Goal: Information Seeking & Learning: Learn about a topic

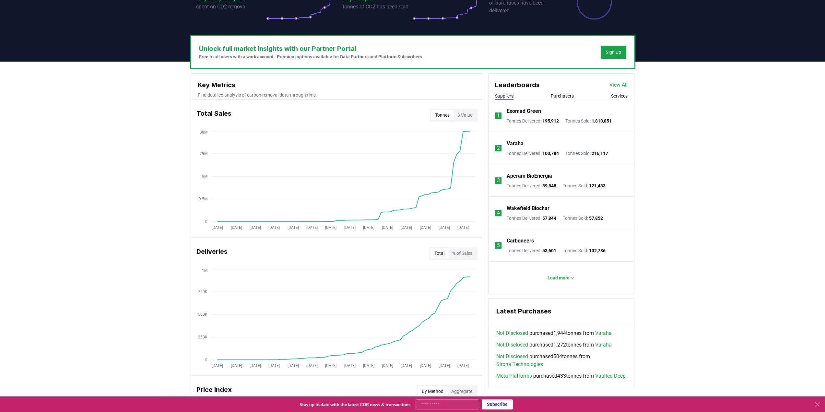
scroll to position [162, 0]
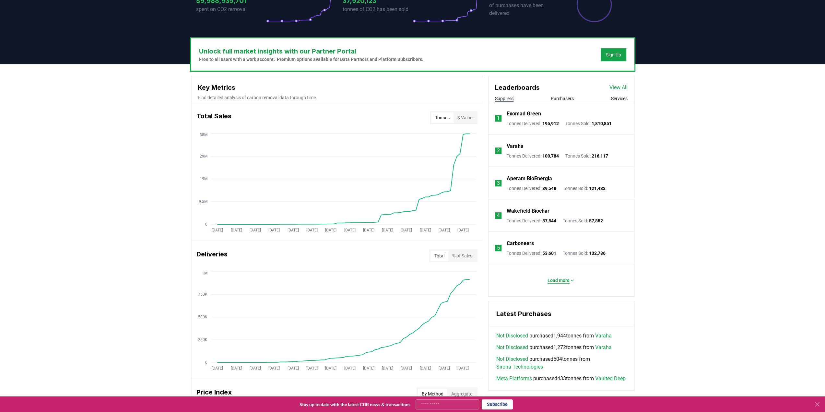
click at [563, 283] on button "Load more" at bounding box center [561, 280] width 38 height 13
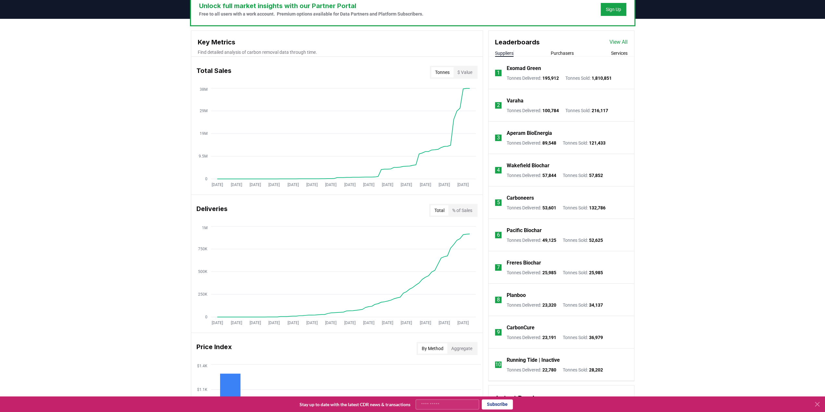
scroll to position [194, 0]
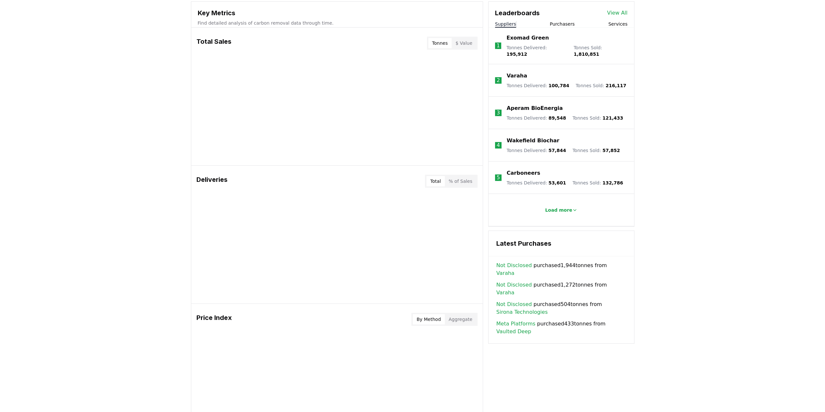
scroll to position [227, 0]
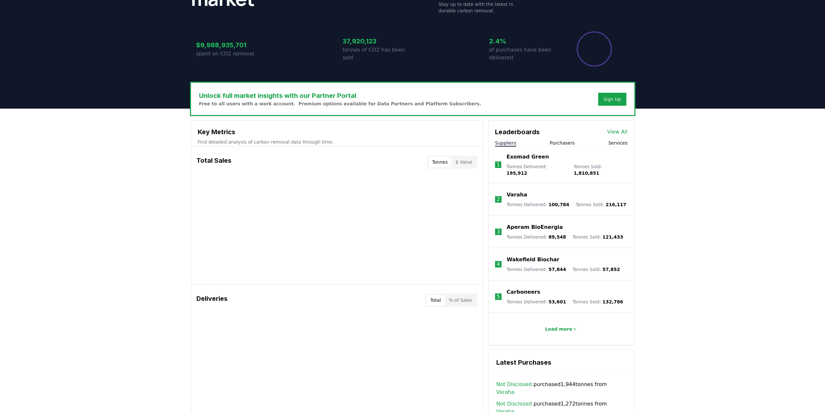
scroll to position [162, 0]
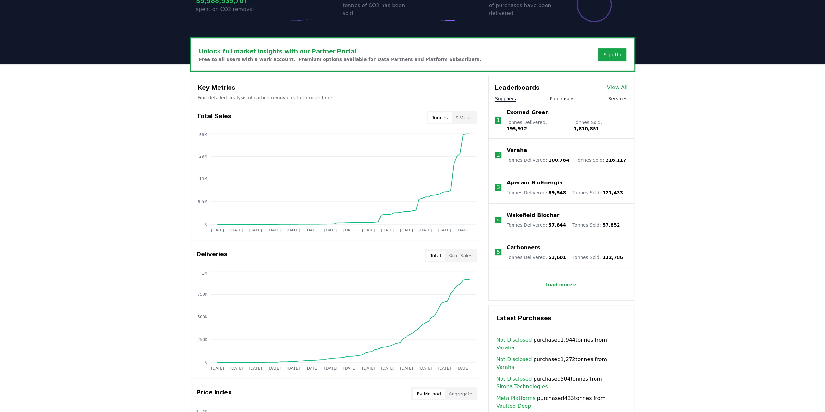
click at [443, 256] on button "Total" at bounding box center [435, 256] width 18 height 10
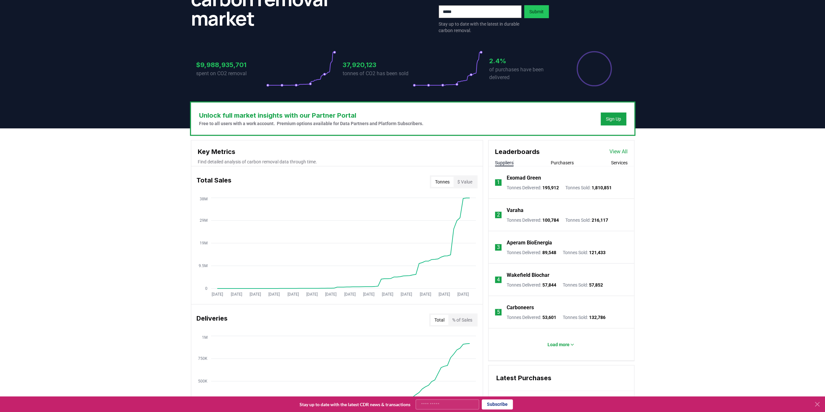
scroll to position [97, 0]
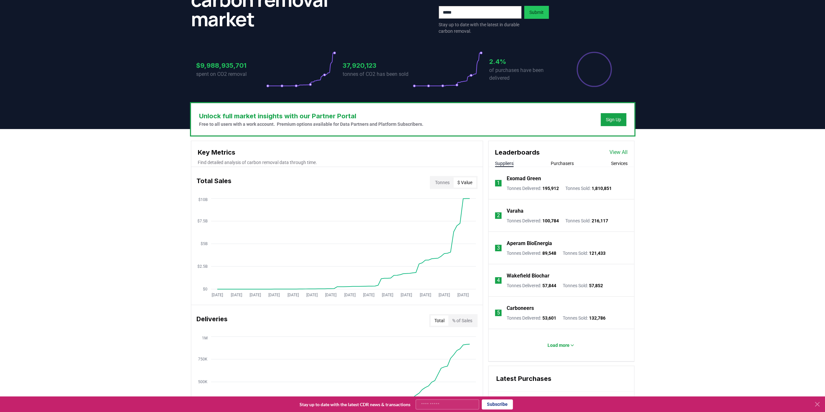
click at [471, 187] on button "$ Value" at bounding box center [464, 182] width 23 height 10
click at [439, 180] on button "Tonnes" at bounding box center [442, 182] width 22 height 10
click at [471, 182] on button "$ Value" at bounding box center [464, 182] width 23 height 10
click at [451, 183] on button "Tonnes" at bounding box center [442, 182] width 22 height 10
click at [468, 182] on button "$ Value" at bounding box center [464, 182] width 23 height 10
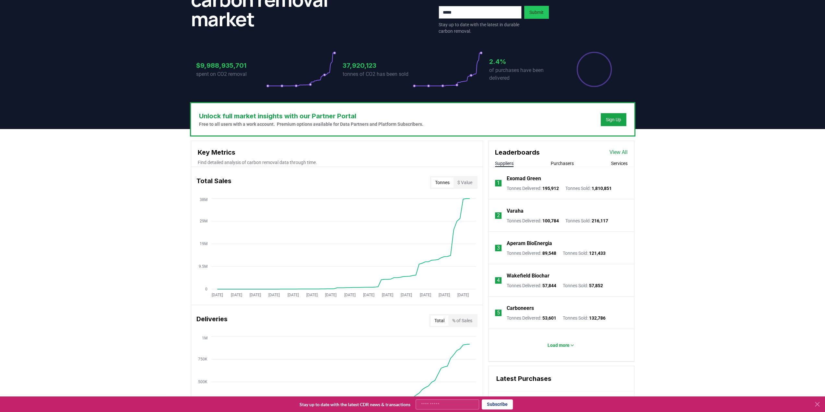
click at [440, 182] on button "Tonnes" at bounding box center [442, 182] width 22 height 10
click at [466, 185] on button "$ Value" at bounding box center [464, 182] width 23 height 10
click at [447, 186] on button "Tonnes" at bounding box center [442, 182] width 22 height 10
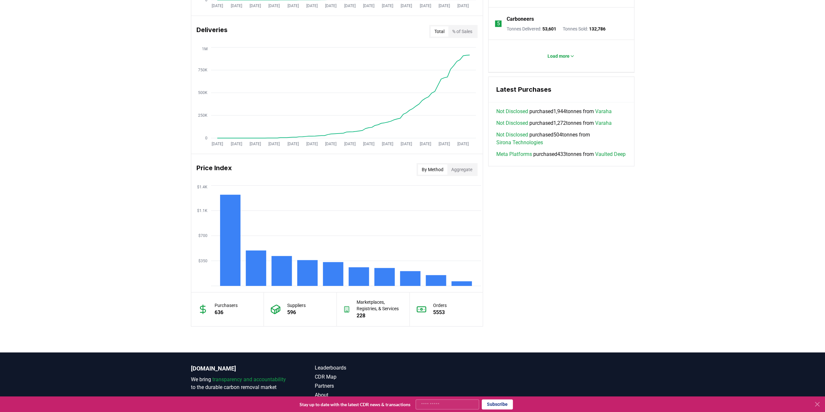
scroll to position [420, 0]
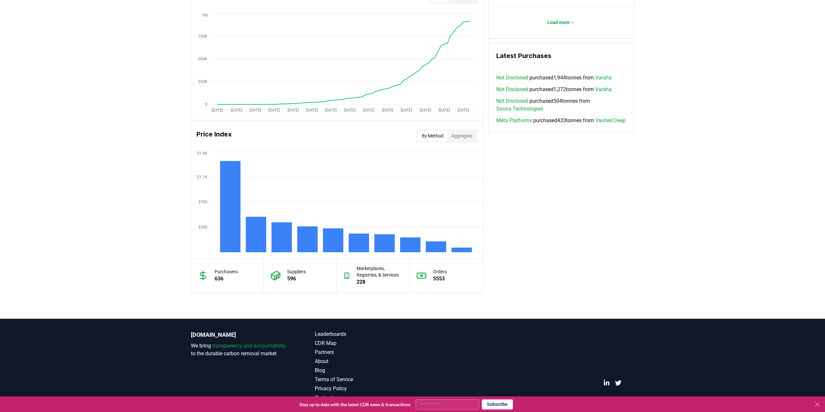
click at [473, 137] on button "Aggregate" at bounding box center [461, 136] width 29 height 10
click at [429, 138] on button "By Method" at bounding box center [432, 136] width 29 height 10
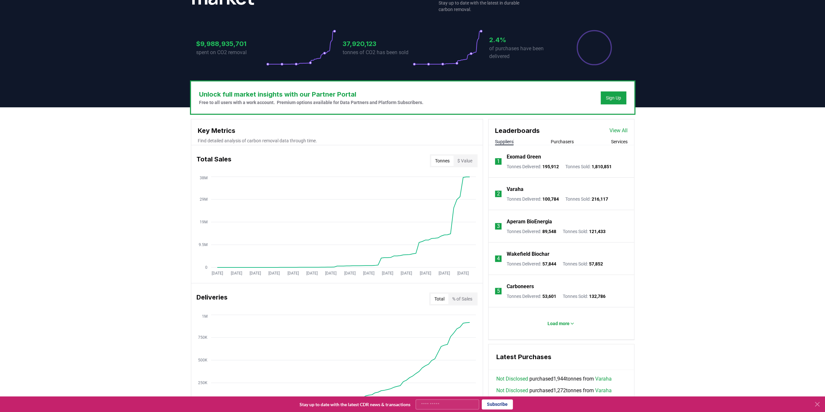
scroll to position [0, 0]
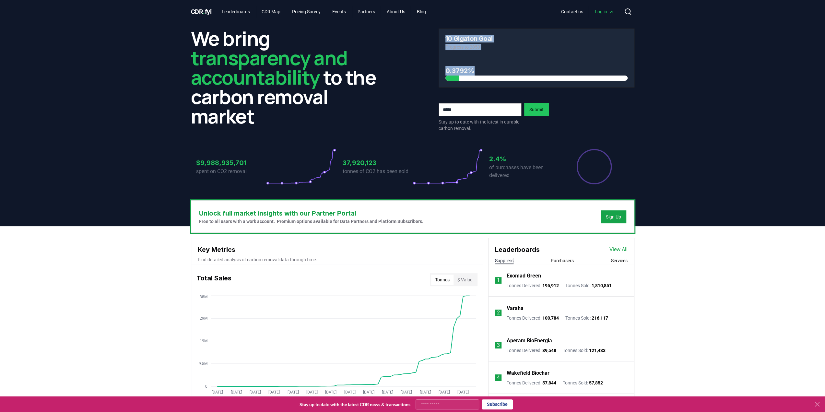
drag, startPoint x: 471, startPoint y: 37, endPoint x: 489, endPoint y: 78, distance: 45.0
click at [489, 78] on div "We bring transparency and accountability to the carbon removal market 10 Gigato…" at bounding box center [412, 80] width 443 height 103
click at [489, 78] on div at bounding box center [536, 78] width 182 height 5
click at [604, 15] on span "Log in" at bounding box center [604, 11] width 19 height 6
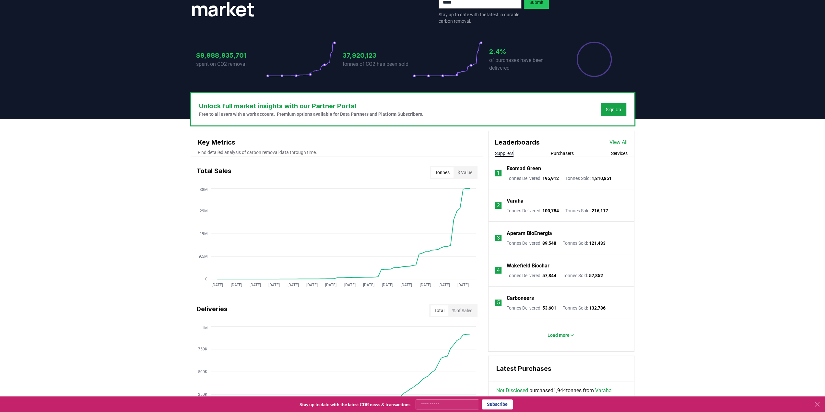
scroll to position [97, 0]
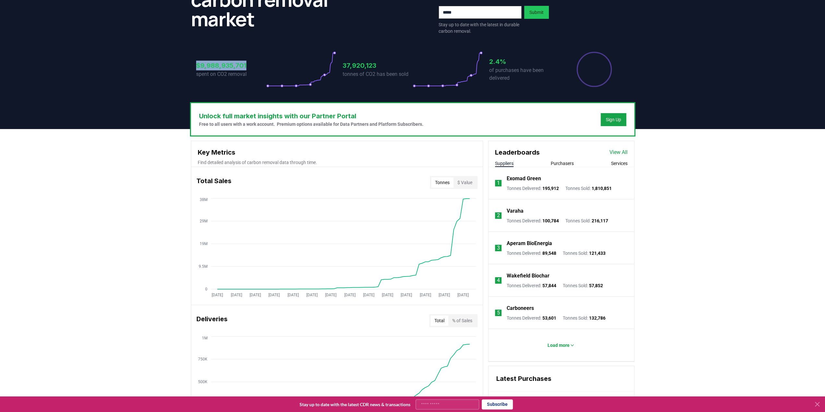
drag, startPoint x: 194, startPoint y: 66, endPoint x: 251, endPoint y: 63, distance: 57.1
click at [251, 63] on div "$9,988,935,701 spent on CO2 removal 37,920,123 tonnes of CO2 has been sold 2.4%…" at bounding box center [412, 65] width 443 height 54
click at [251, 65] on h3 "$9,988,935,701" at bounding box center [231, 66] width 70 height 10
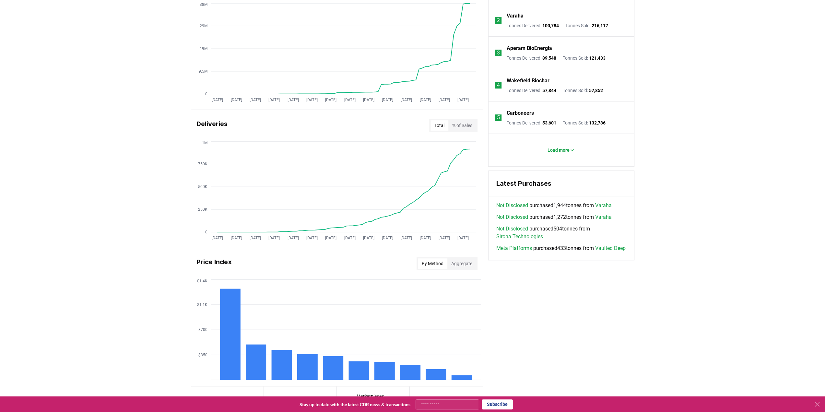
scroll to position [290, 0]
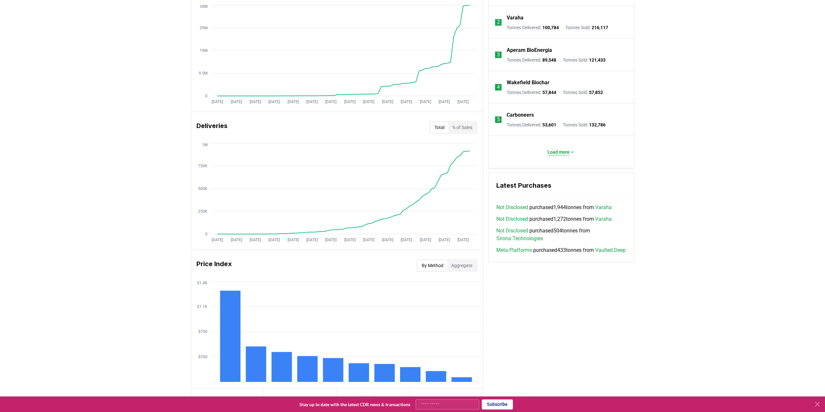
click at [550, 153] on p "Load more" at bounding box center [558, 152] width 22 height 6
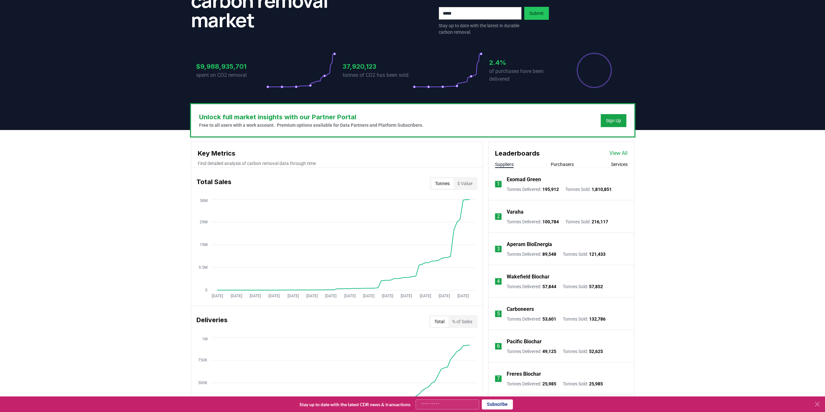
scroll to position [96, 0]
click at [556, 164] on button "Purchasers" at bounding box center [562, 164] width 23 height 6
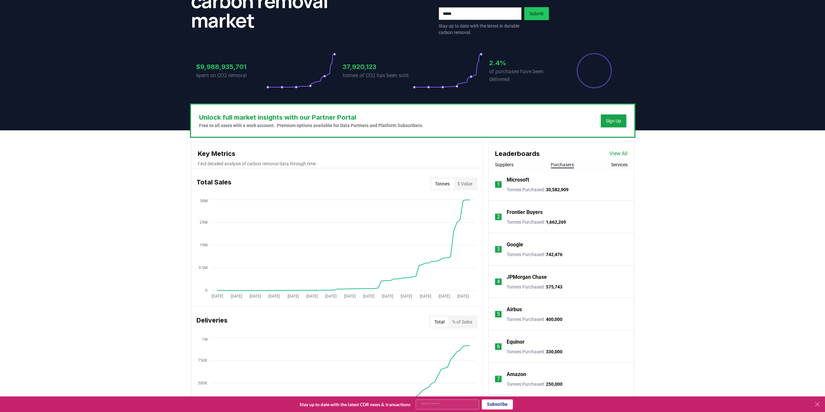
click at [618, 165] on button "Services" at bounding box center [619, 164] width 17 height 6
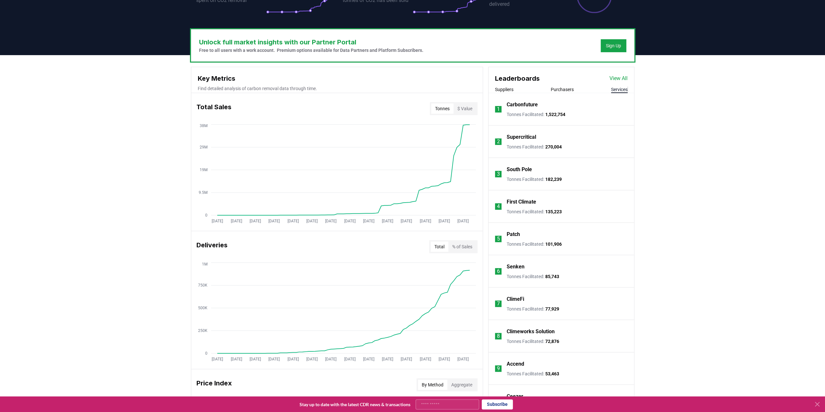
scroll to position [161, 0]
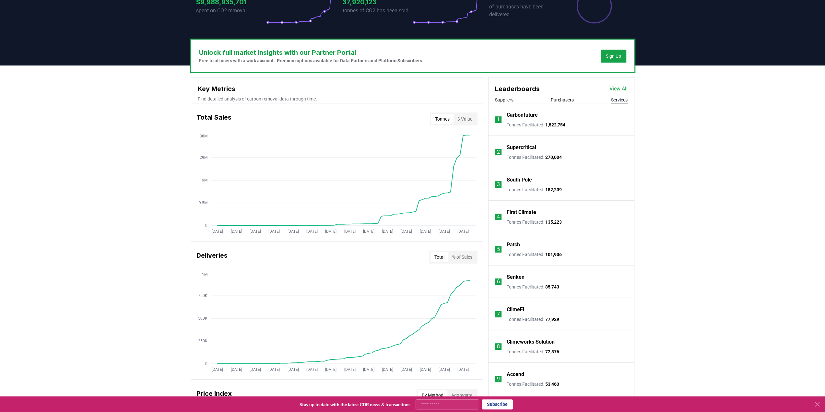
click at [561, 100] on button "Purchasers" at bounding box center [562, 100] width 23 height 6
click at [501, 97] on button "Suppliers" at bounding box center [504, 100] width 18 height 6
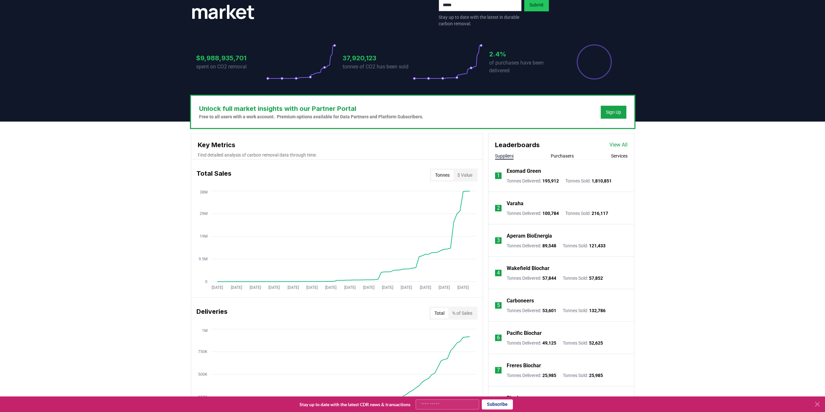
scroll to position [96, 0]
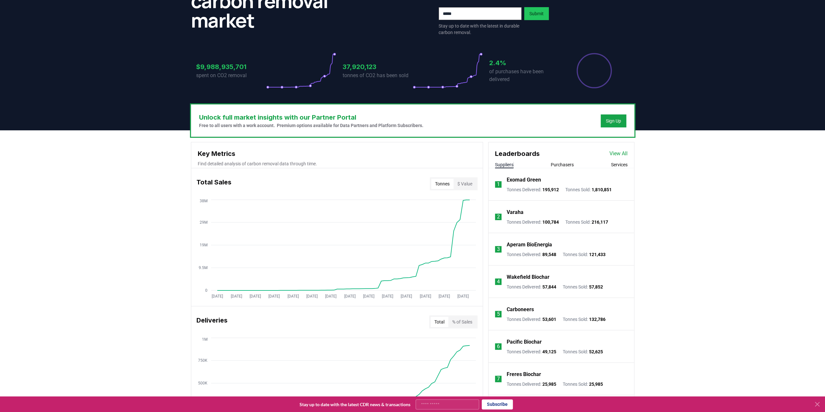
click at [610, 150] on link "View All" at bounding box center [618, 154] width 18 height 8
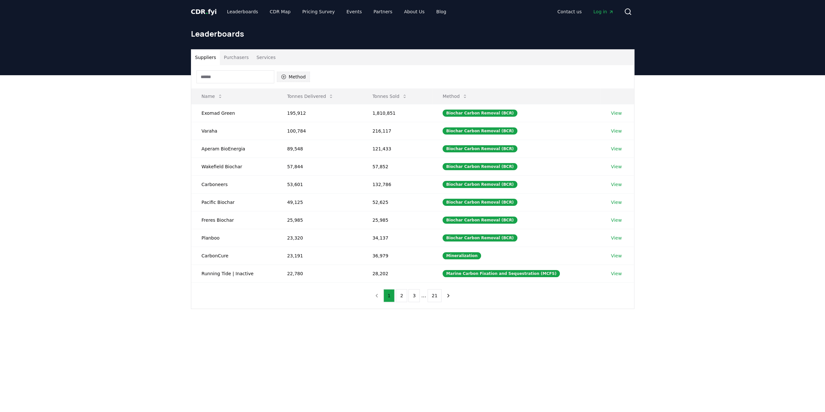
click at [292, 77] on button "Method" at bounding box center [293, 77] width 33 height 10
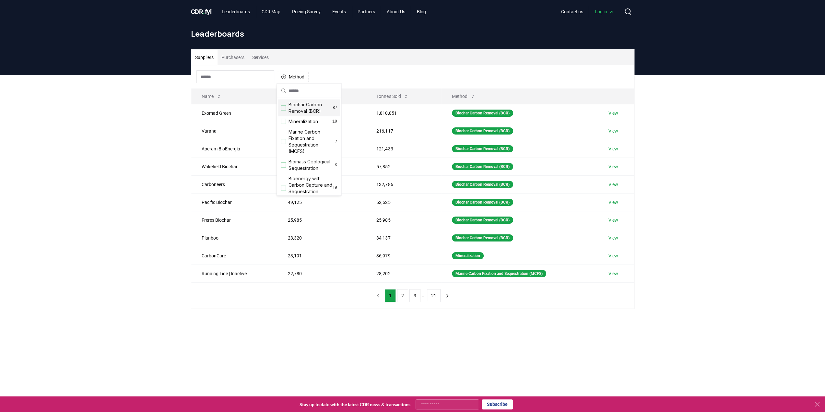
click at [304, 105] on span "Biochar Carbon Removal (BCR)" at bounding box center [310, 107] width 44 height 13
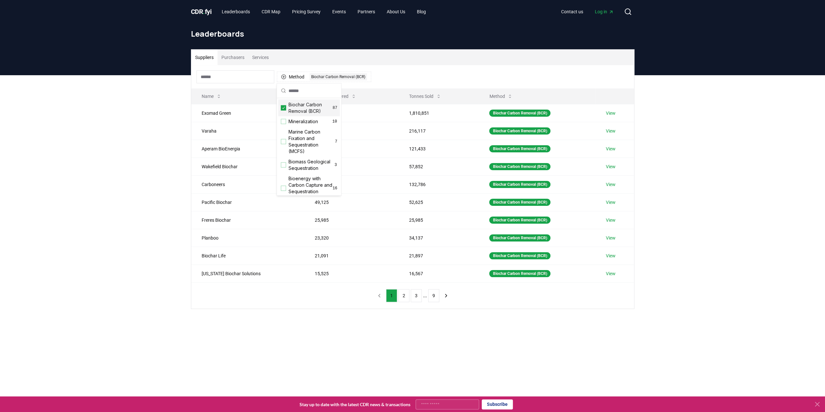
click at [429, 78] on div "Method 1 Biochar Carbon Removal (BCR)" at bounding box center [412, 76] width 443 height 23
click at [351, 94] on icon at bounding box center [353, 96] width 5 height 5
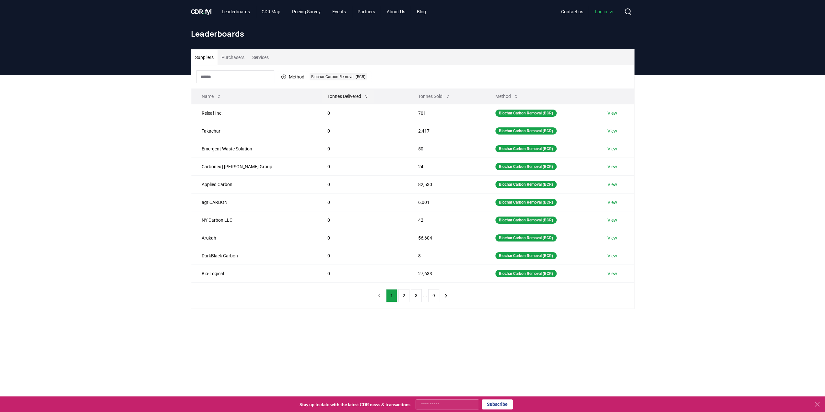
click at [364, 95] on icon at bounding box center [366, 96] width 5 height 5
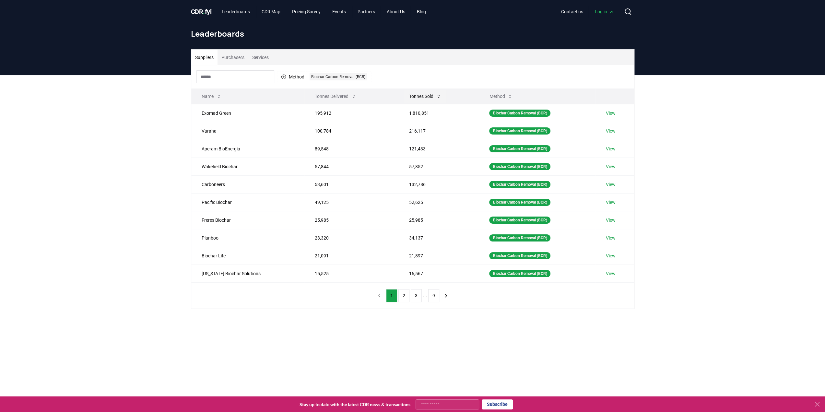
click at [436, 96] on icon at bounding box center [438, 96] width 5 height 5
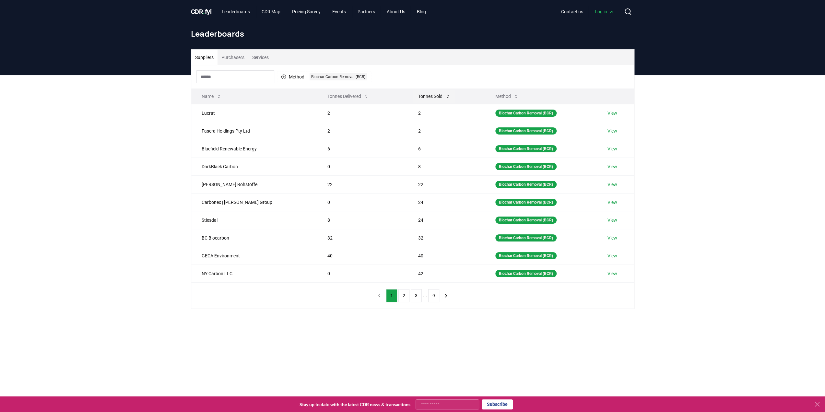
click at [445, 96] on icon at bounding box center [447, 96] width 5 height 5
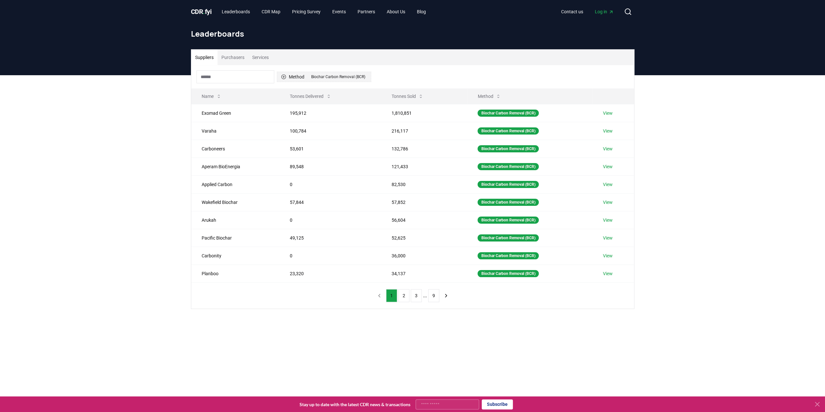
click at [295, 72] on button "Method 1 Biochar Carbon Removal (BCR)" at bounding box center [324, 77] width 94 height 10
click at [281, 107] on icon "Suggestions" at bounding box center [283, 107] width 5 height 5
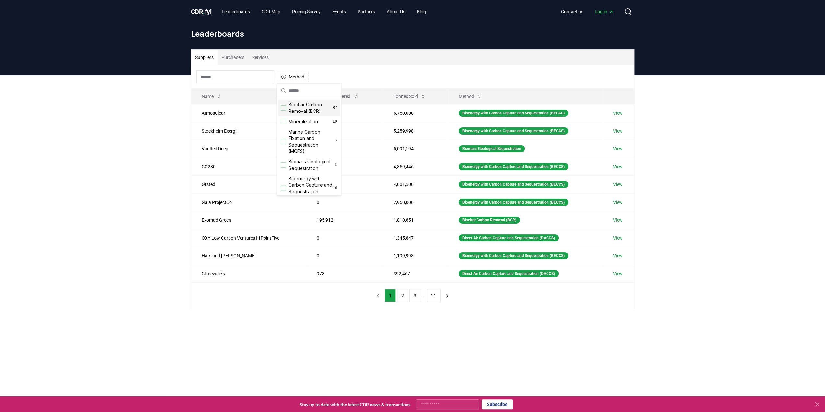
click at [368, 76] on div "Method" at bounding box center [412, 76] width 443 height 23
click at [356, 92] on button "Tonnes Delivered" at bounding box center [337, 96] width 52 height 13
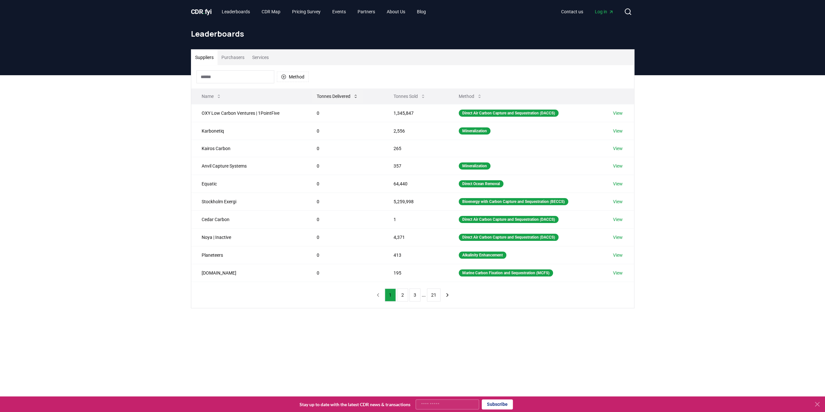
click at [357, 93] on button "Tonnes Delivered" at bounding box center [337, 96] width 52 height 13
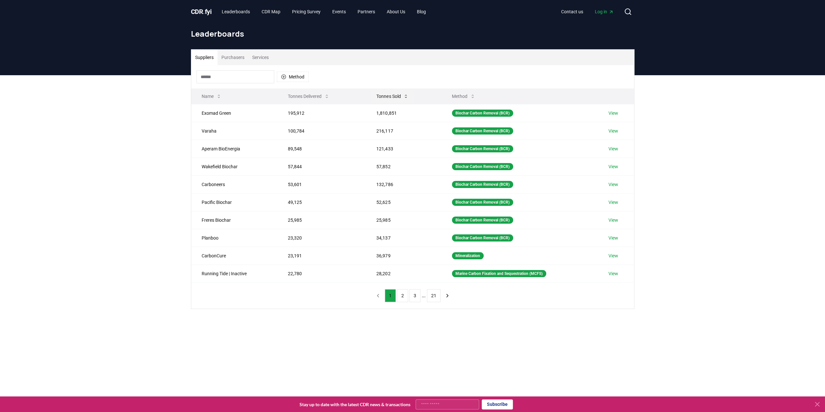
click at [406, 99] on icon at bounding box center [405, 96] width 5 height 5
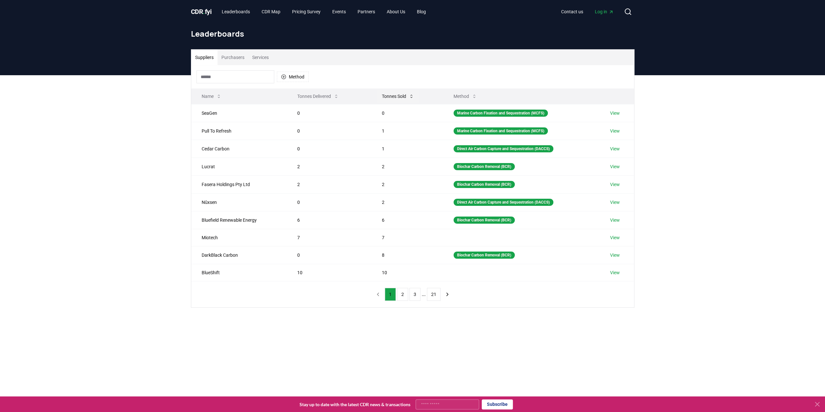
click at [411, 94] on icon at bounding box center [411, 96] width 5 height 5
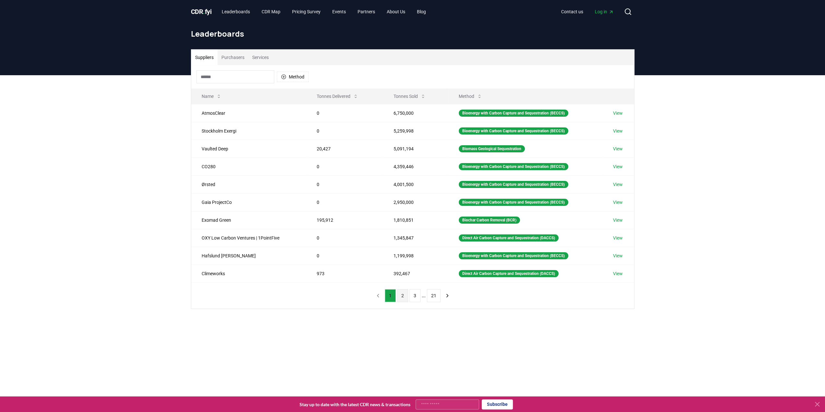
click at [404, 293] on button "2" at bounding box center [402, 295] width 11 height 13
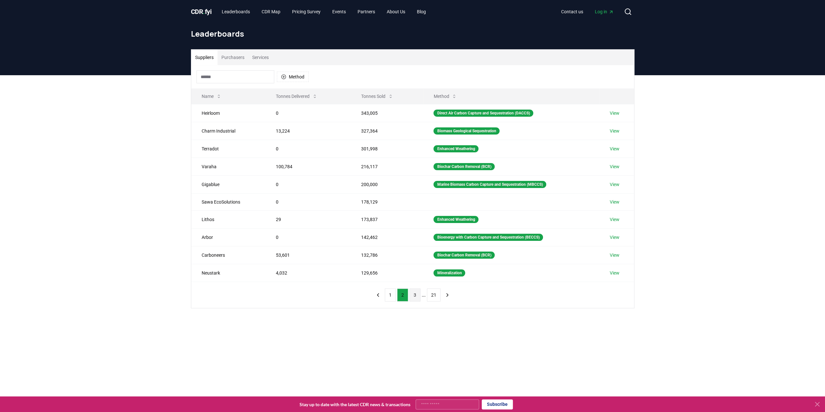
click at [419, 296] on button "3" at bounding box center [414, 294] width 11 height 13
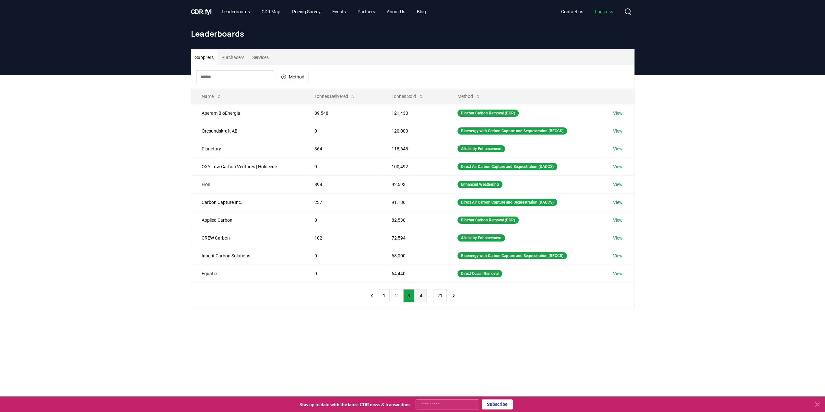
click at [418, 296] on button "4" at bounding box center [421, 295] width 11 height 13
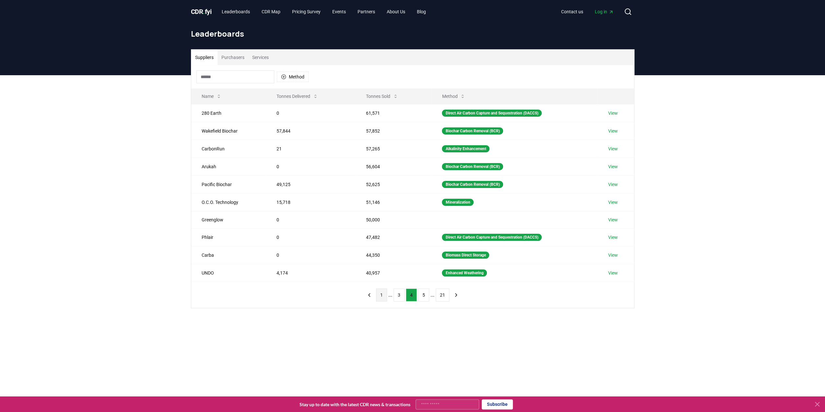
click at [383, 294] on button "1" at bounding box center [381, 294] width 11 height 13
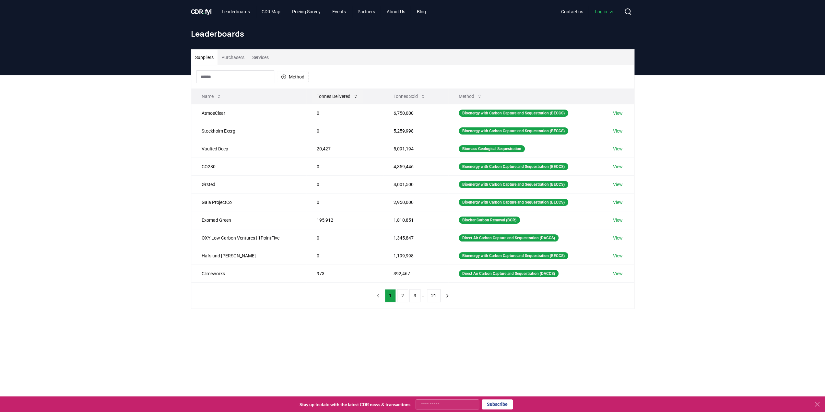
click at [357, 96] on icon at bounding box center [355, 96] width 5 height 5
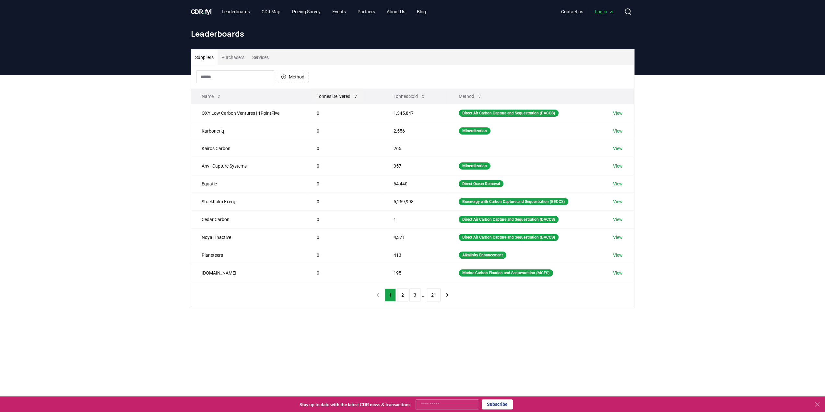
click at [357, 94] on icon at bounding box center [355, 96] width 5 height 5
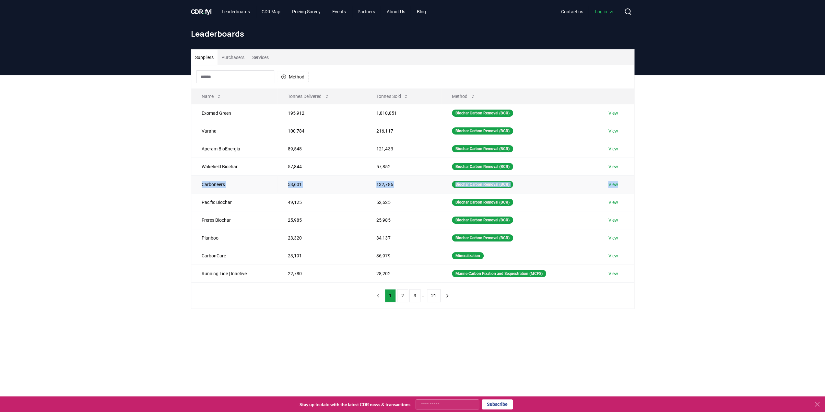
drag, startPoint x: 215, startPoint y: 183, endPoint x: 630, endPoint y: 184, distance: 415.2
click at [630, 184] on tr "Carboneers 53,601 132,786 Biochar Carbon Removal (BCR) View" at bounding box center [412, 184] width 443 height 18
